Goal: Communication & Community: Connect with others

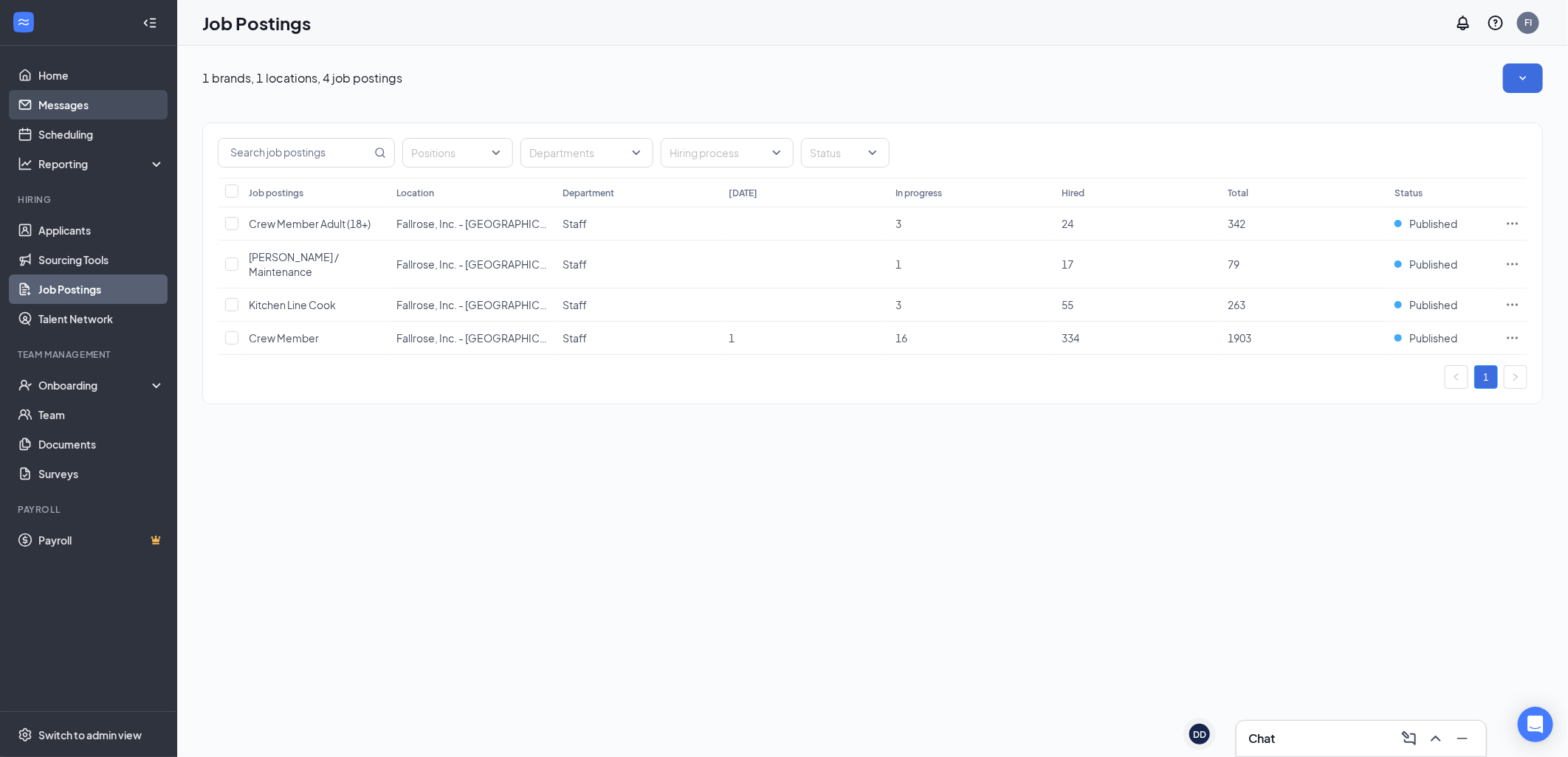
click at [108, 98] on link "Messages" at bounding box center [101, 105] width 126 height 29
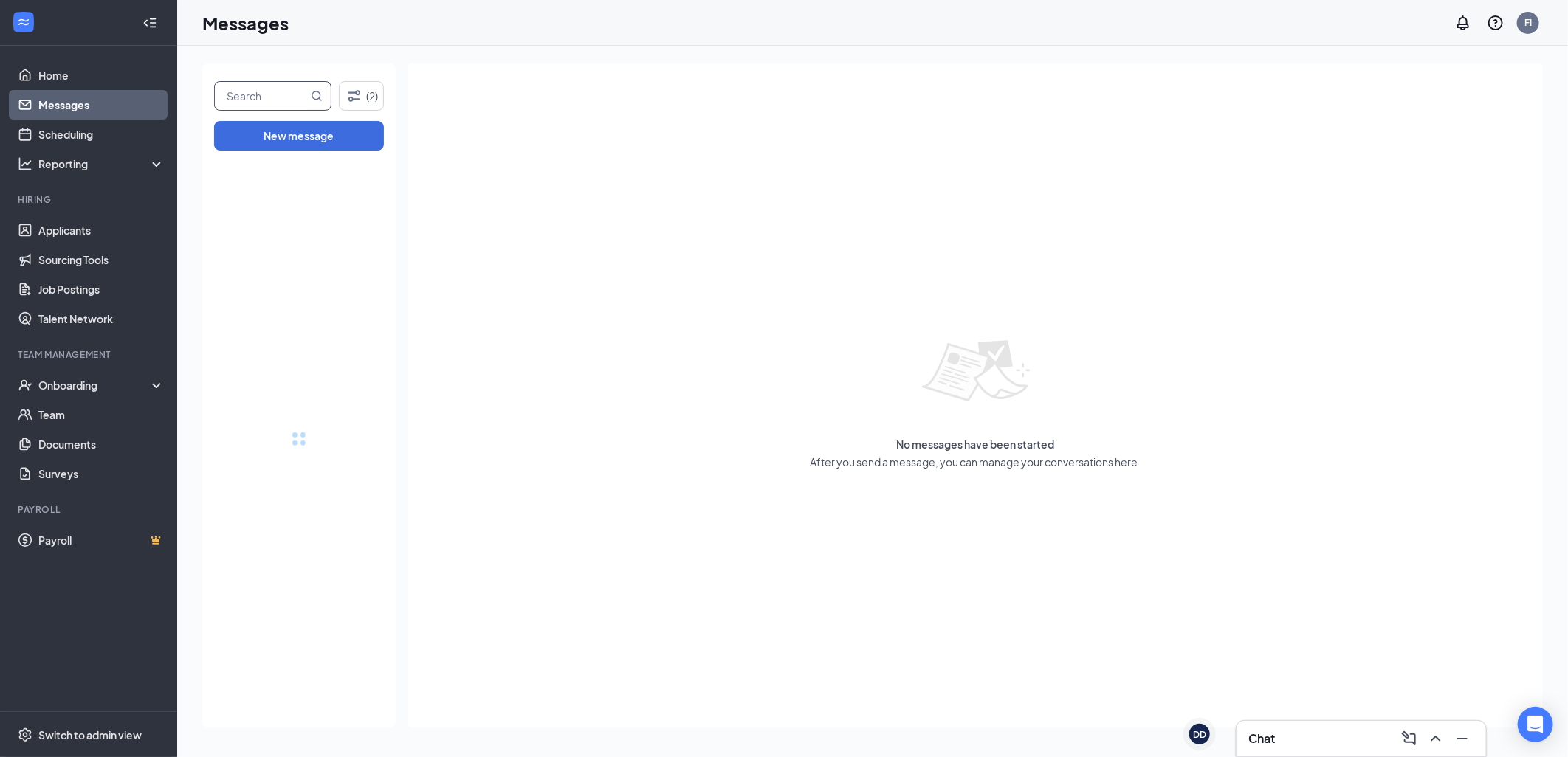
click at [295, 88] on input "text" at bounding box center [262, 96] width 93 height 28
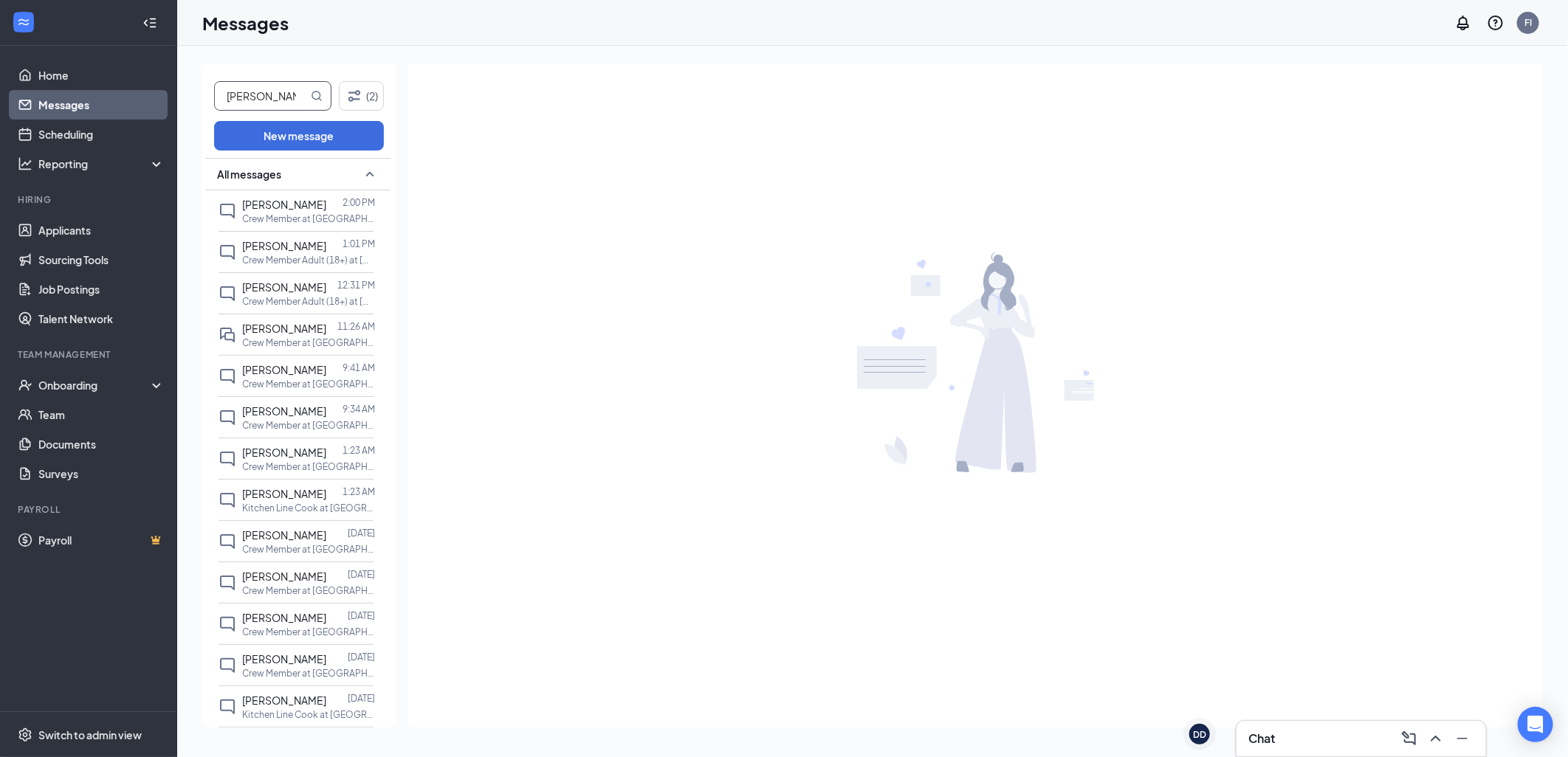
type input "[PERSON_NAME]"
click at [320, 93] on icon "MagnifyingGlass" at bounding box center [316, 96] width 11 height 11
click at [315, 90] on icon "MagnifyingGlass" at bounding box center [316, 96] width 11 height 11
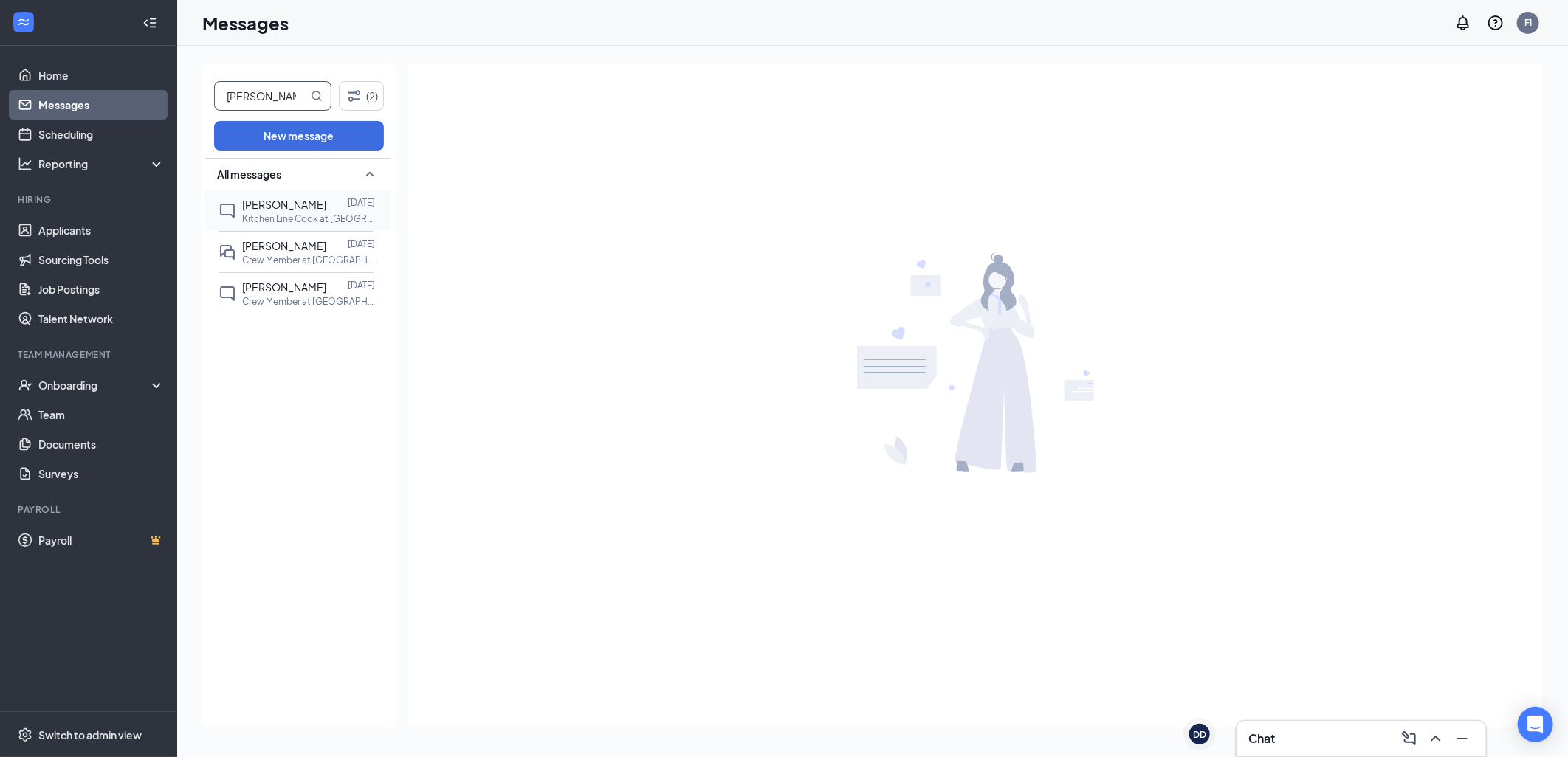
click at [295, 204] on span "[PERSON_NAME]" at bounding box center [284, 204] width 84 height 13
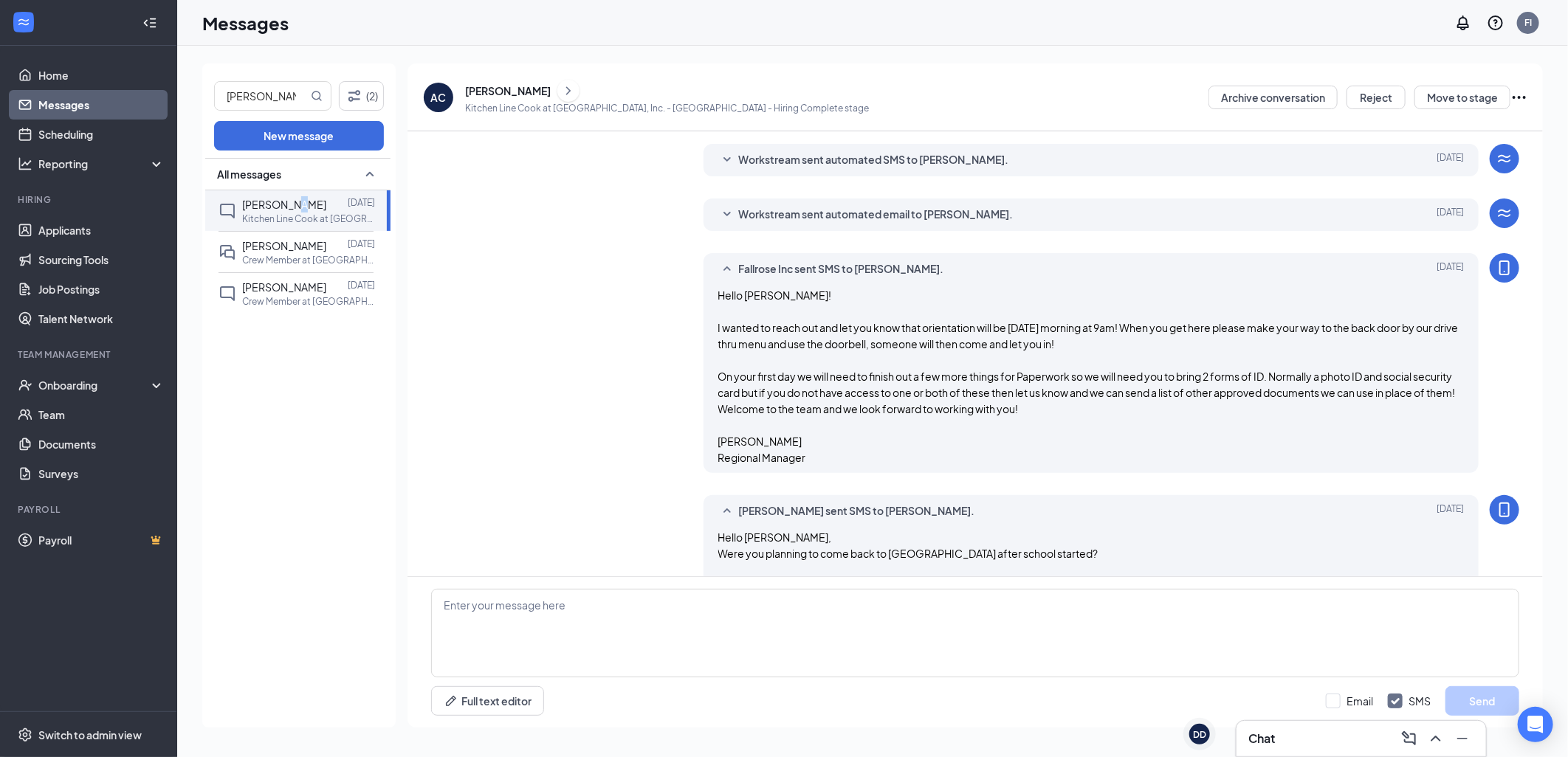
scroll to position [288, 0]
